Goal: Task Accomplishment & Management: Use online tool/utility

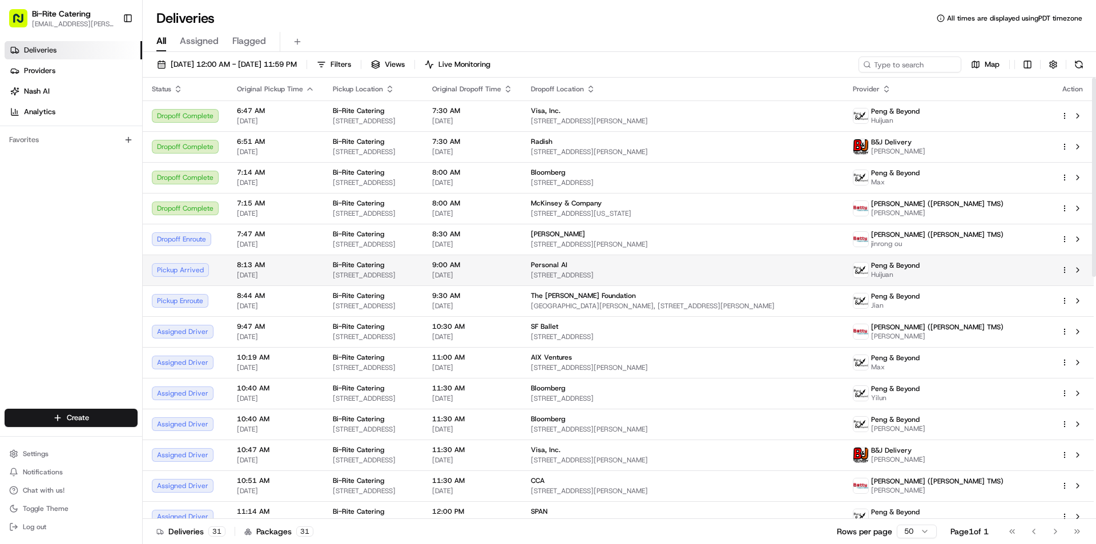
click at [735, 266] on div "Personal AI" at bounding box center [683, 264] width 304 height 9
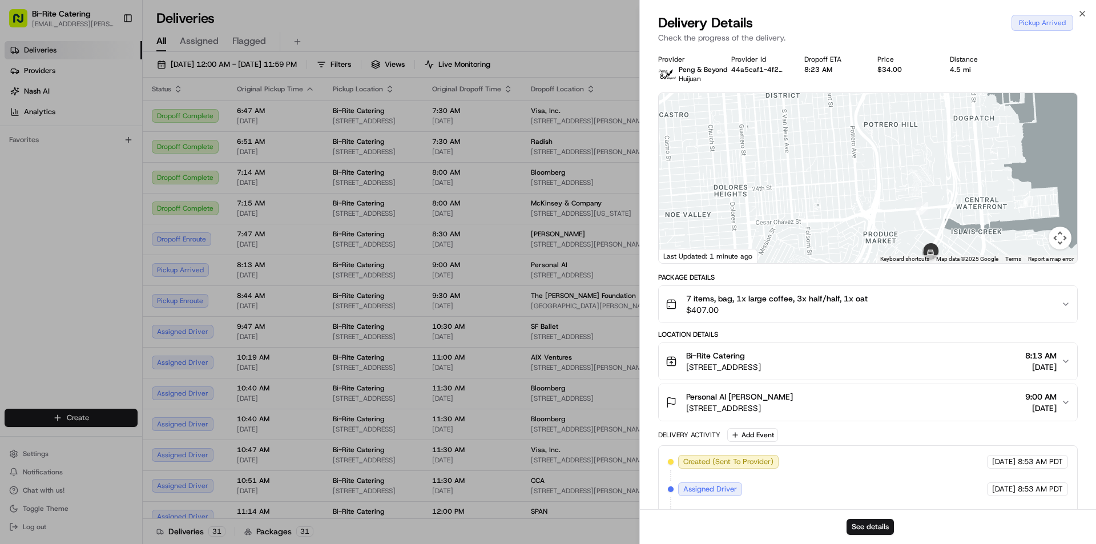
drag, startPoint x: 864, startPoint y: 227, endPoint x: 847, endPoint y: 148, distance: 80.2
click at [843, 151] on div at bounding box center [868, 178] width 418 height 170
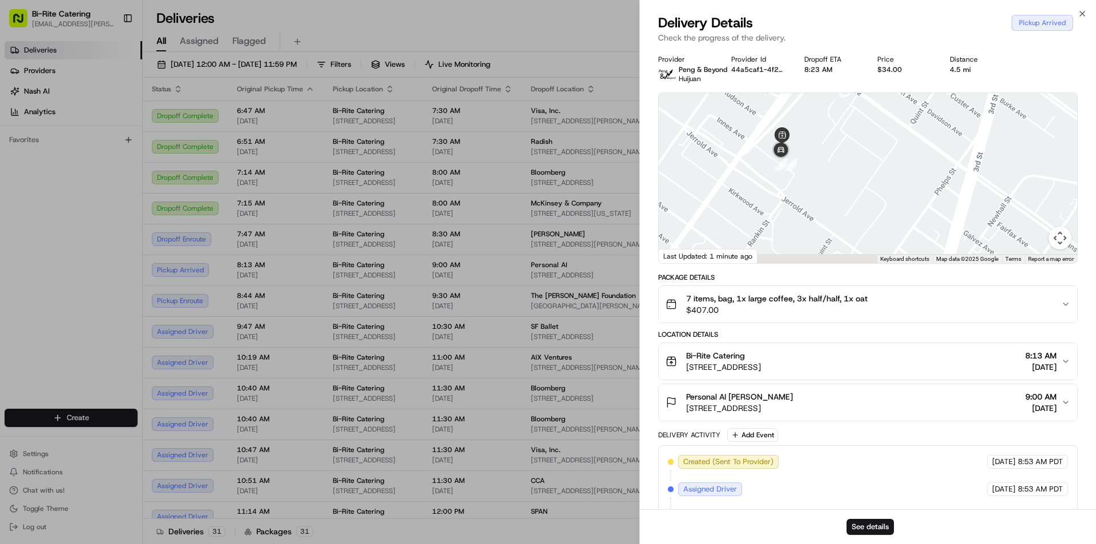
drag, startPoint x: 888, startPoint y: 227, endPoint x: 896, endPoint y: 183, distance: 44.8
click at [921, 190] on div at bounding box center [868, 178] width 418 height 170
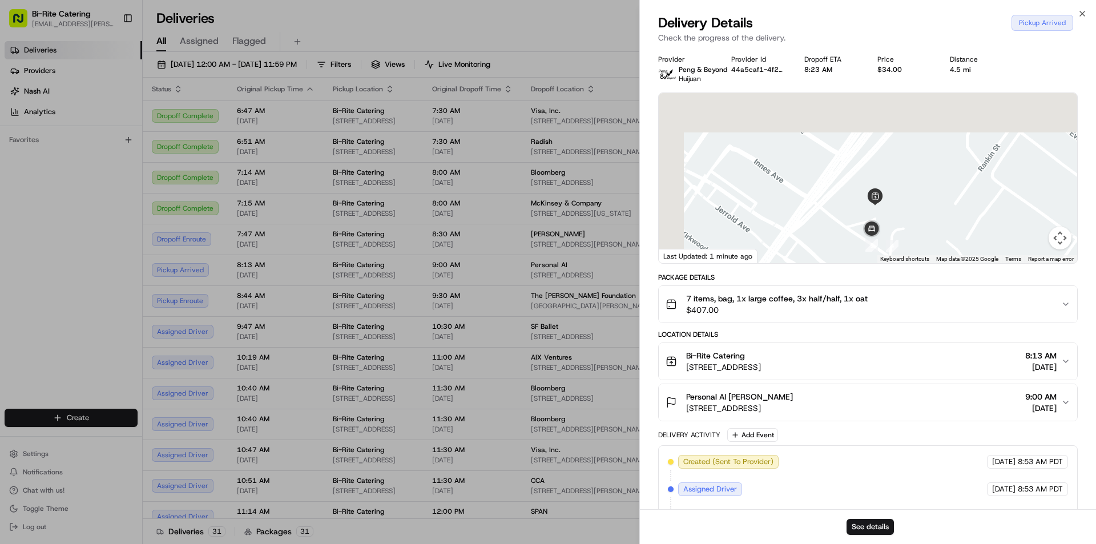
drag, startPoint x: 864, startPoint y: 143, endPoint x: 932, endPoint y: 257, distance: 133.1
click at [935, 294] on div "Provider Peng & Beyond Huijuan Provider Id 44a5caf1-4f2b-4437-8e42-c8ff63fbce2f…" at bounding box center [868, 335] width 420 height 561
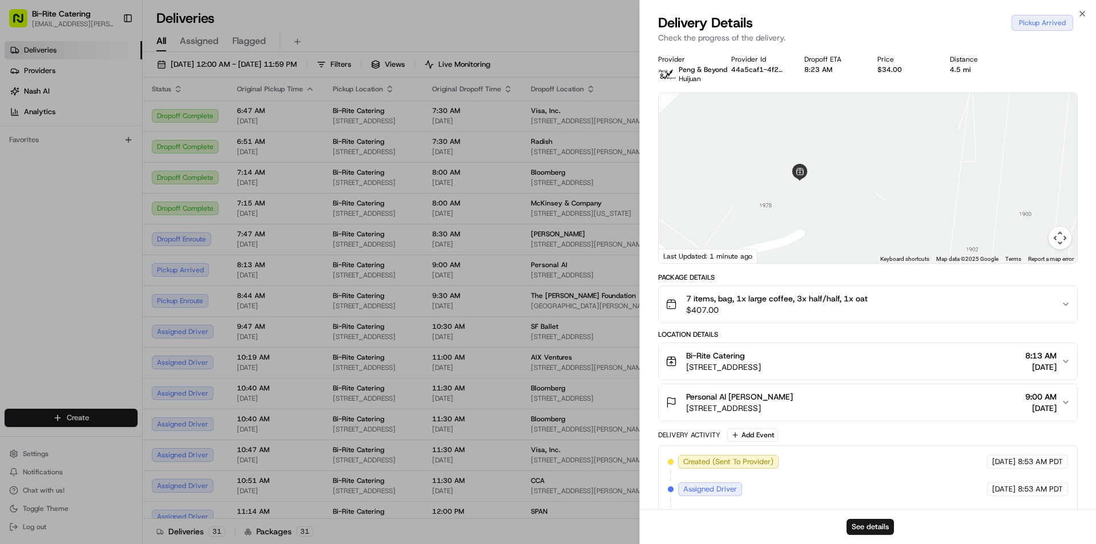
drag, startPoint x: 884, startPoint y: 248, endPoint x: 876, endPoint y: 118, distance: 131.0
click at [876, 118] on div at bounding box center [868, 178] width 418 height 170
